Goal: Check status: Check status

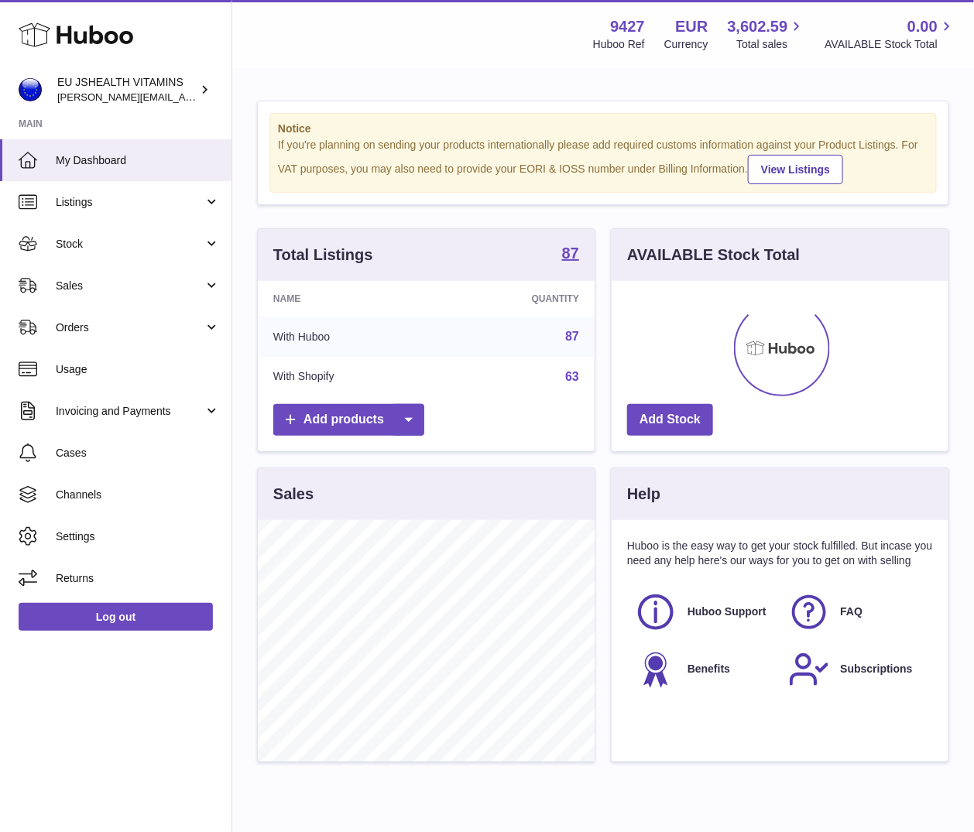
scroll to position [241, 337]
click at [133, 253] on link "Stock" at bounding box center [115, 244] width 231 height 42
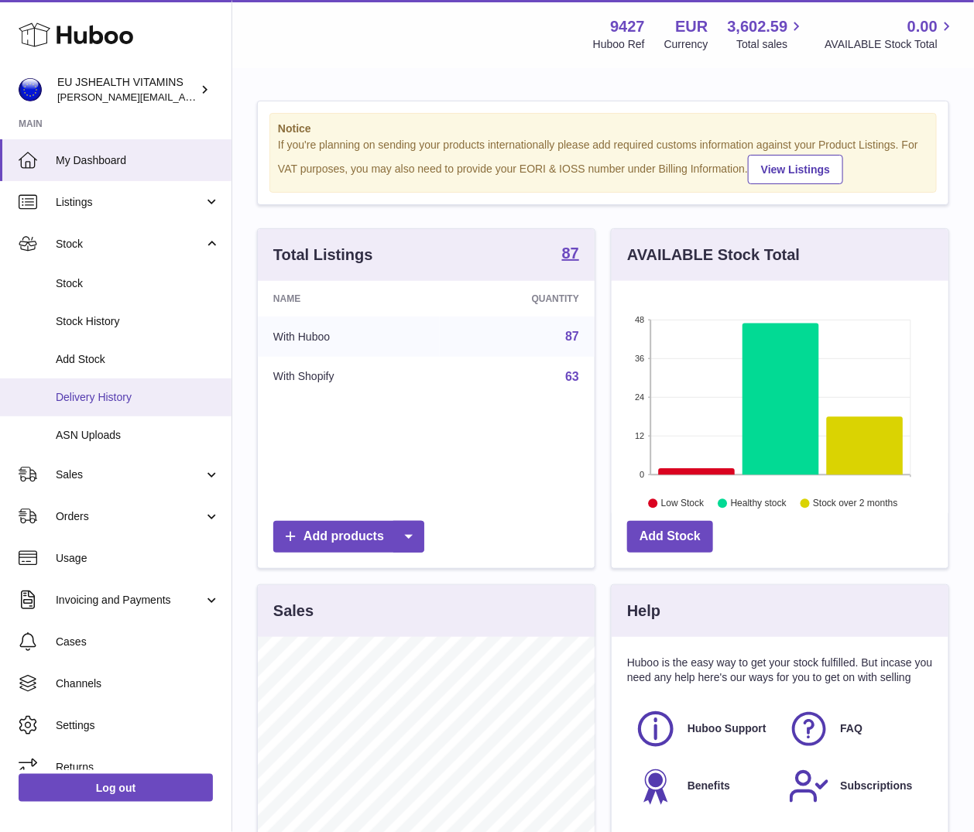
click at [101, 406] on link "Delivery History" at bounding box center [115, 397] width 231 height 38
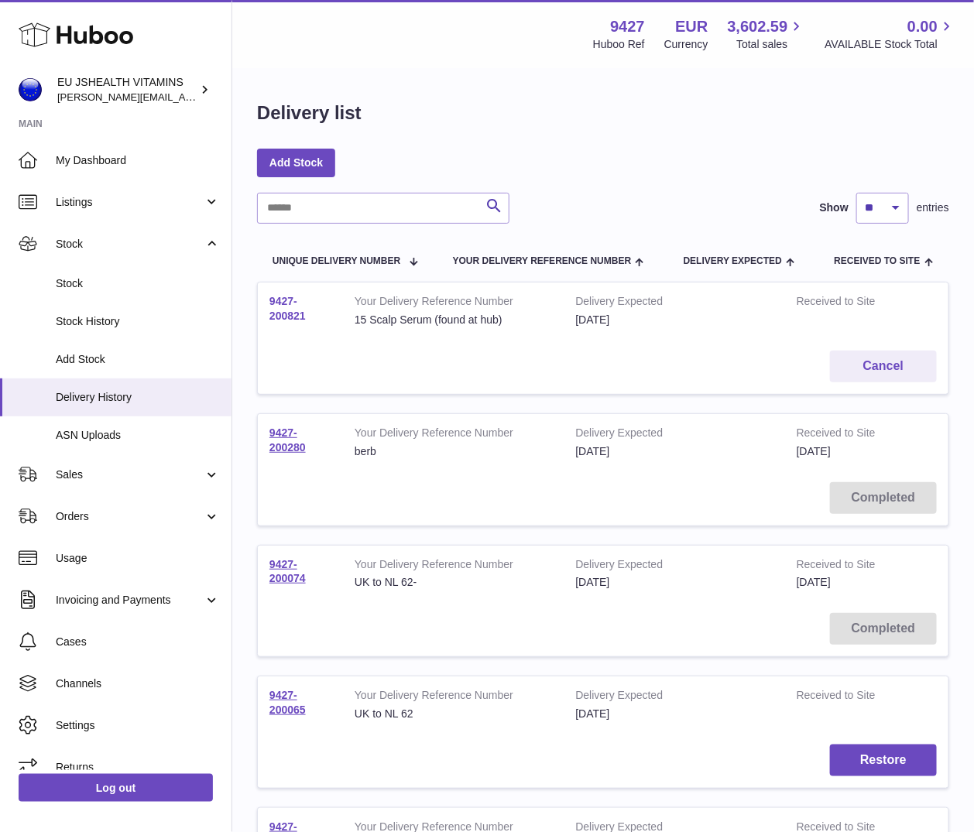
click at [279, 314] on link "9427-200821" at bounding box center [287, 308] width 36 height 27
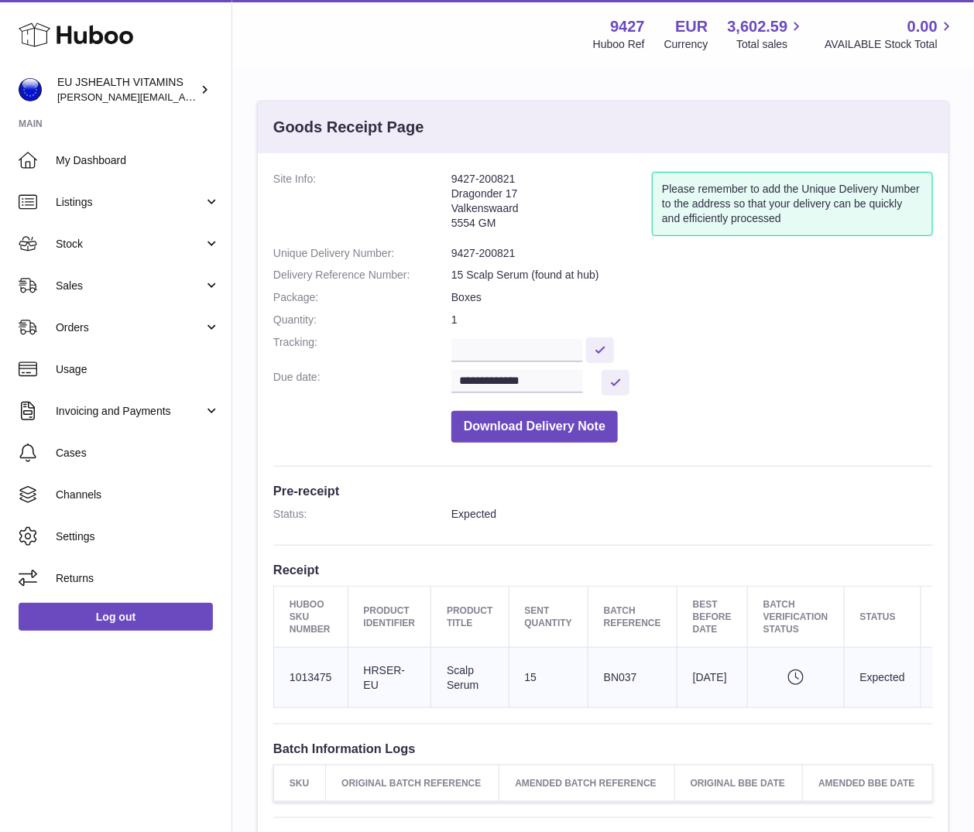
click at [364, 686] on td "Client Identifier HRSER-EU" at bounding box center [389, 678] width 84 height 60
copy tr "HRSER-EU"
click at [163, 621] on link "Log out" at bounding box center [116, 617] width 194 height 28
